Goal: Task Accomplishment & Management: Manage account settings

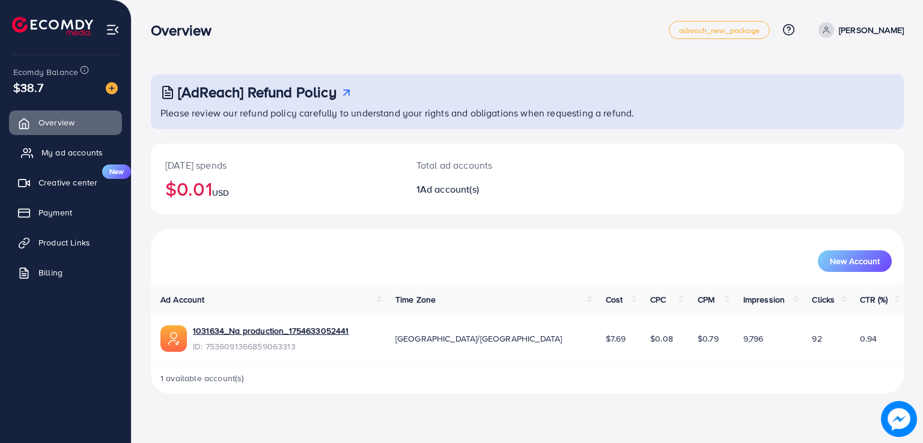
click at [86, 147] on span "My ad accounts" at bounding box center [71, 153] width 61 height 12
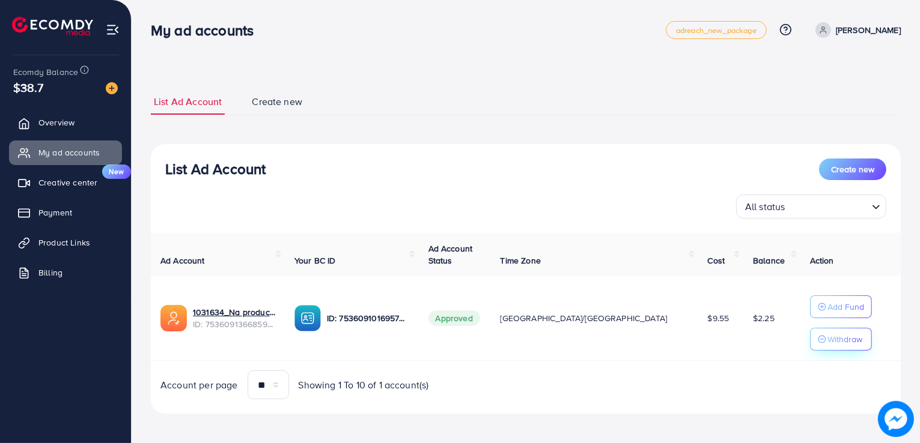
click at [811, 348] on button "Withdraw" at bounding box center [841, 339] width 62 height 23
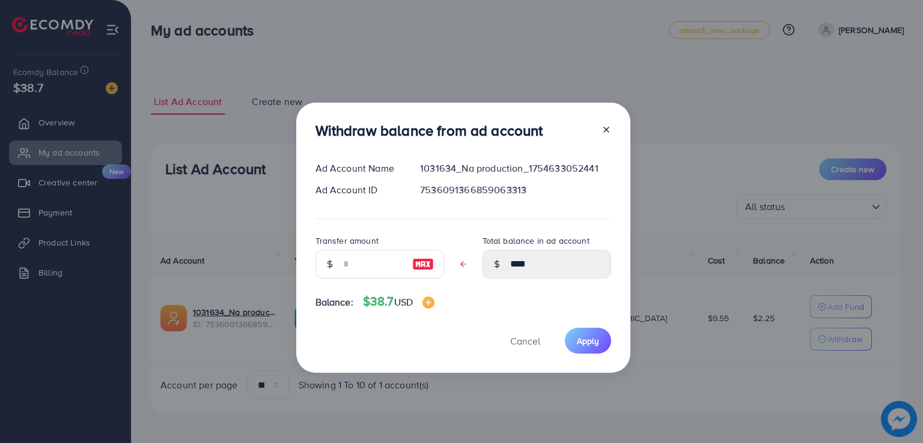
click at [365, 279] on div "Transfer amount" at bounding box center [379, 261] width 129 height 55
click at [357, 270] on input "text" at bounding box center [373, 264] width 60 height 29
type input "*"
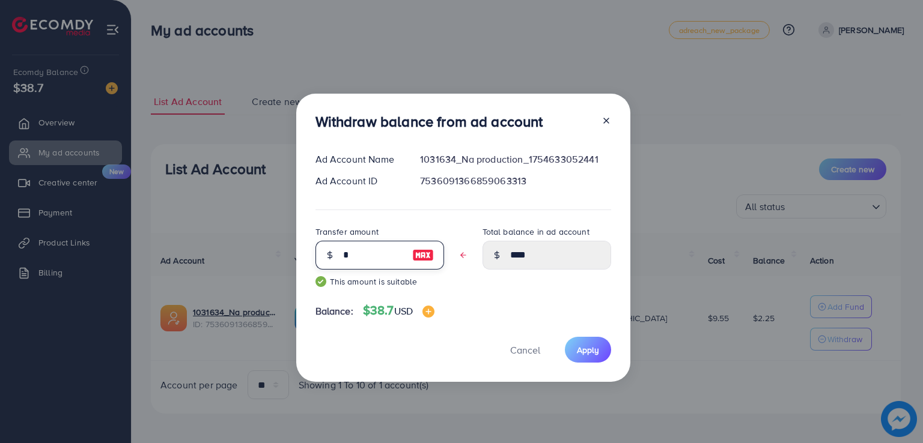
type input "****"
click at [572, 349] on button "Apply" at bounding box center [588, 350] width 46 height 26
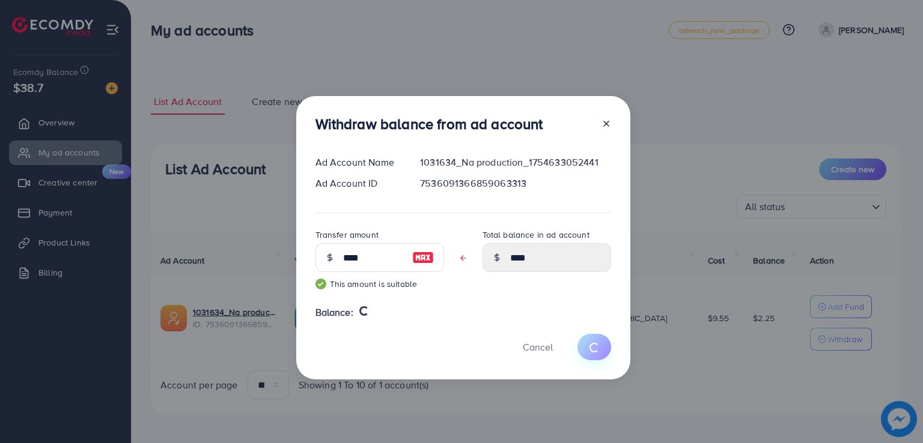
type input "****"
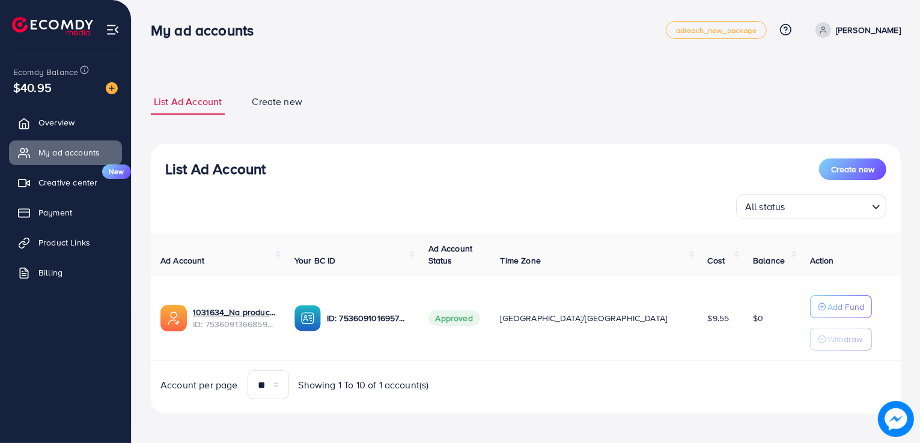
scroll to position [4, 0]
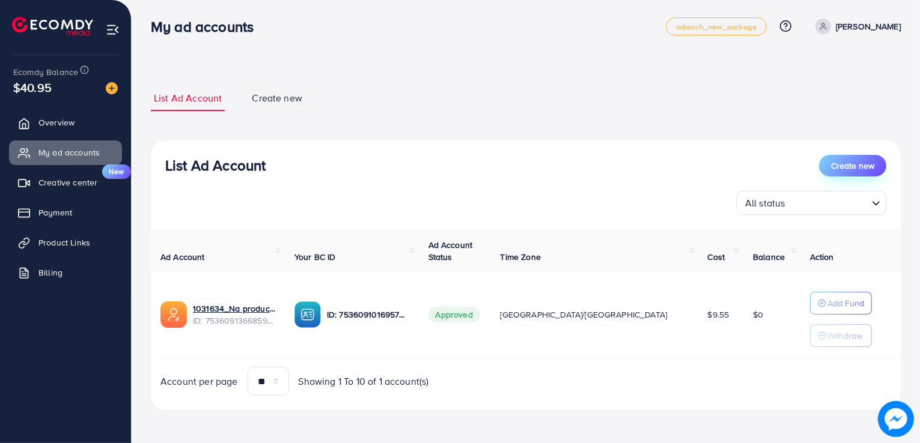
click at [825, 164] on button "Create new" at bounding box center [852, 166] width 67 height 22
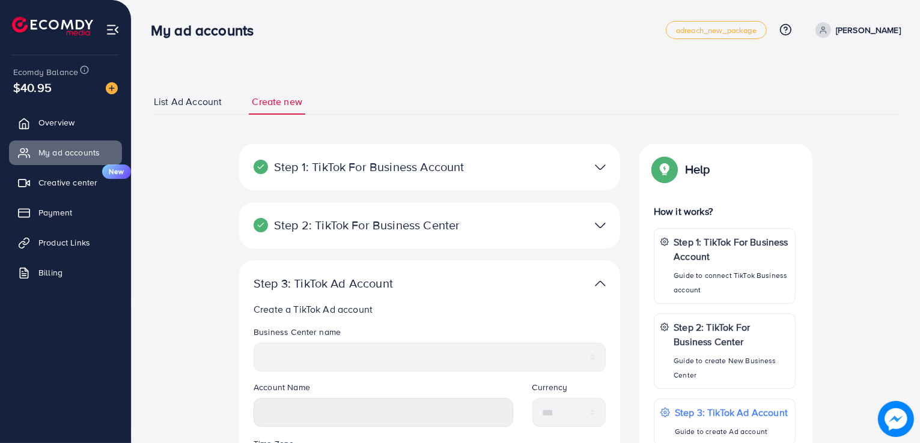
click at [601, 172] on img at bounding box center [600, 167] width 11 height 17
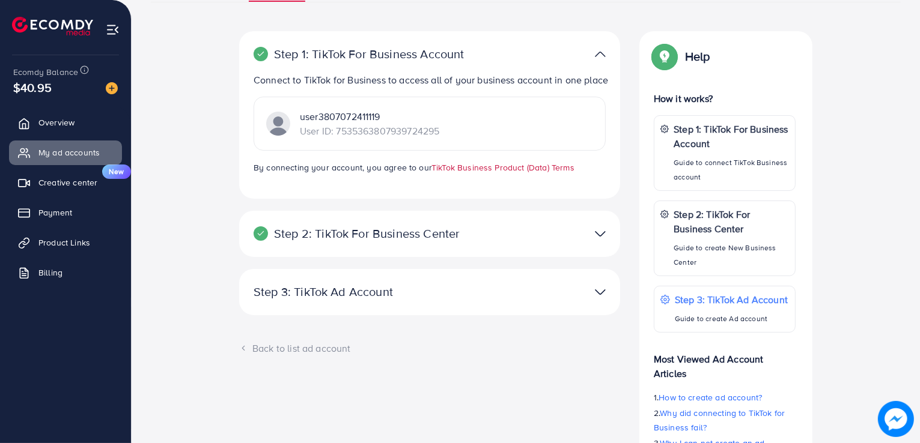
scroll to position [113, 0]
click at [588, 59] on div at bounding box center [553, 54] width 124 height 17
click at [596, 53] on img at bounding box center [600, 54] width 11 height 17
click at [586, 243] on div at bounding box center [553, 233] width 124 height 17
click at [603, 243] on img at bounding box center [600, 233] width 11 height 17
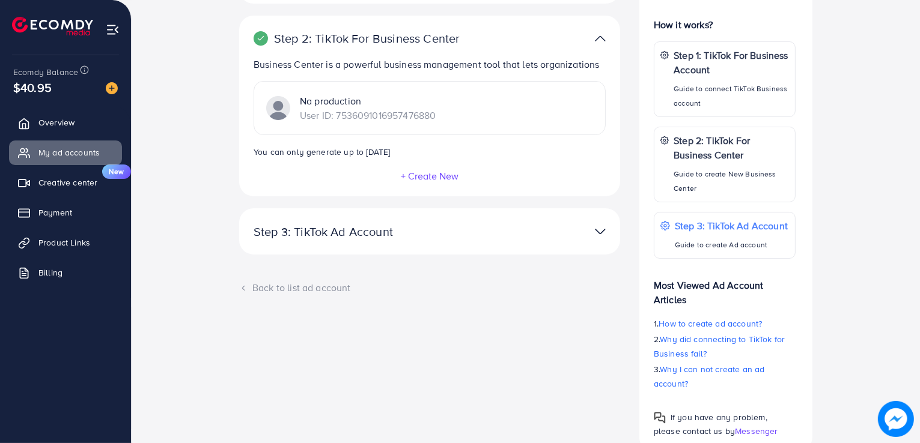
scroll to position [197, 0]
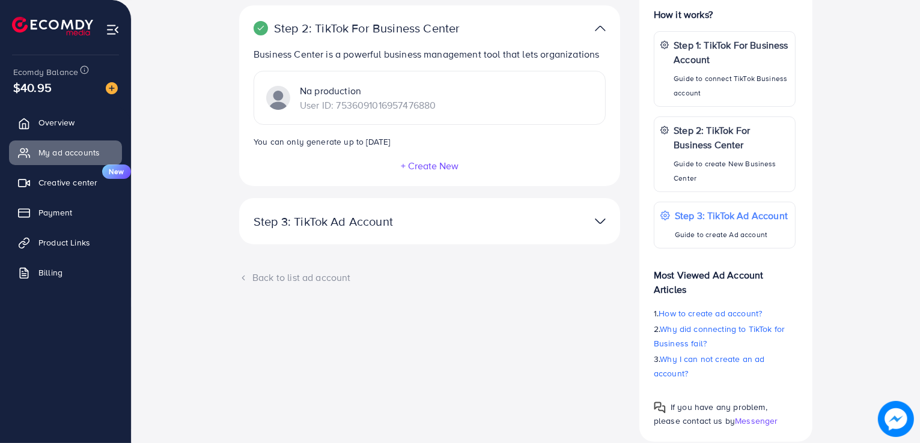
click at [599, 223] on img at bounding box center [600, 221] width 11 height 17
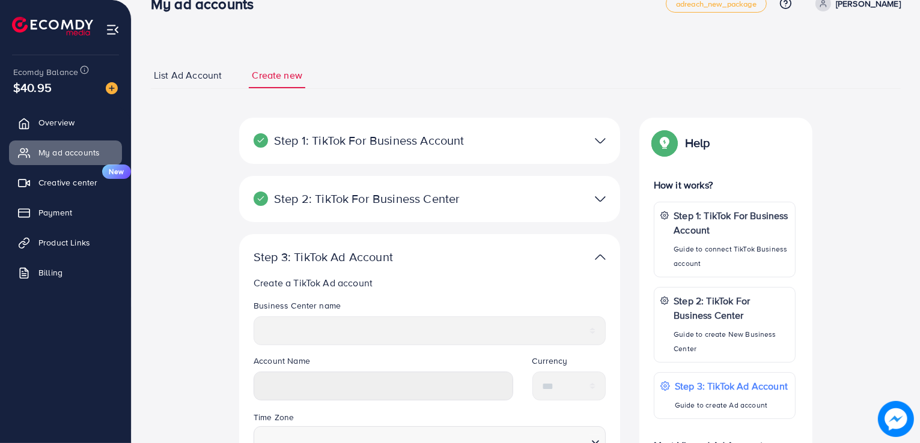
scroll to position [13, 0]
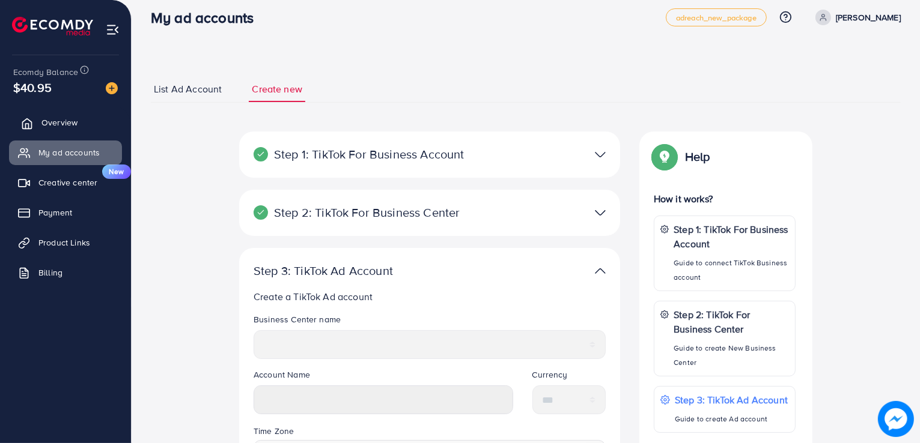
click at [55, 118] on span "Overview" at bounding box center [59, 123] width 36 height 12
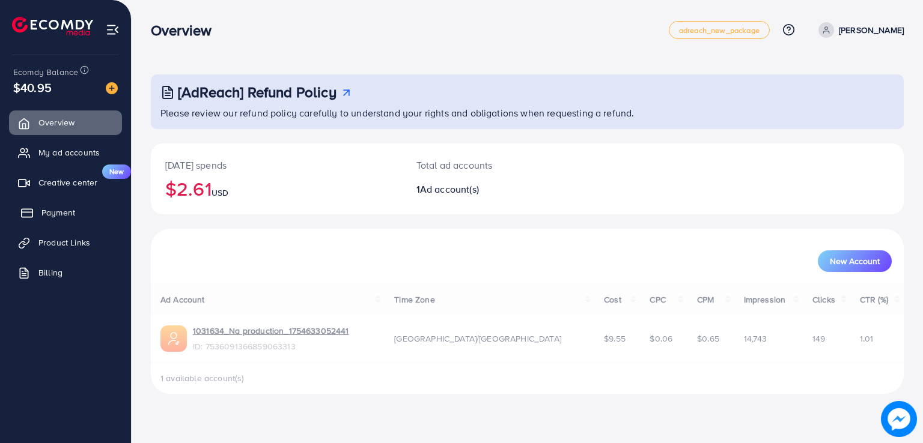
click at [50, 216] on span "Payment" at bounding box center [58, 213] width 34 height 12
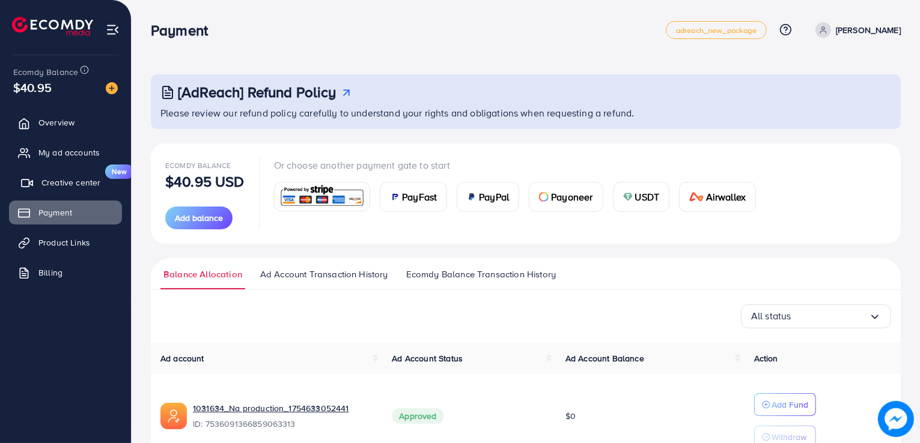
click at [58, 189] on link "Creative center New" at bounding box center [65, 183] width 113 height 24
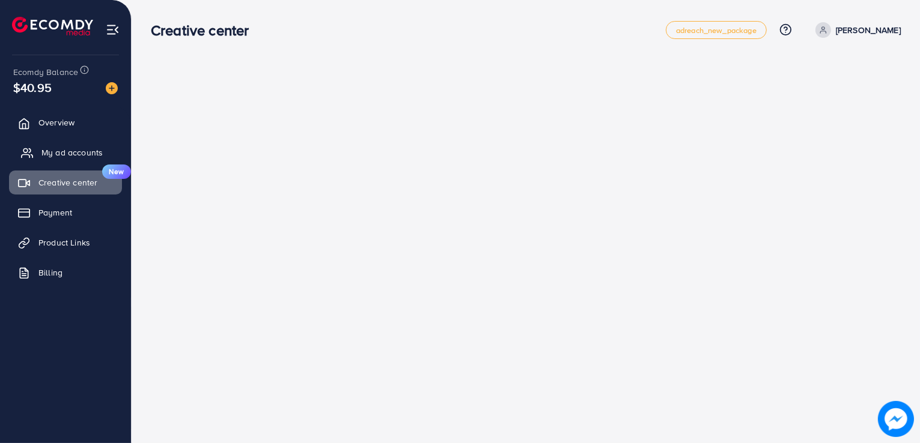
click at [58, 156] on span "My ad accounts" at bounding box center [71, 153] width 61 height 12
